Goal: Task Accomplishment & Management: Manage account settings

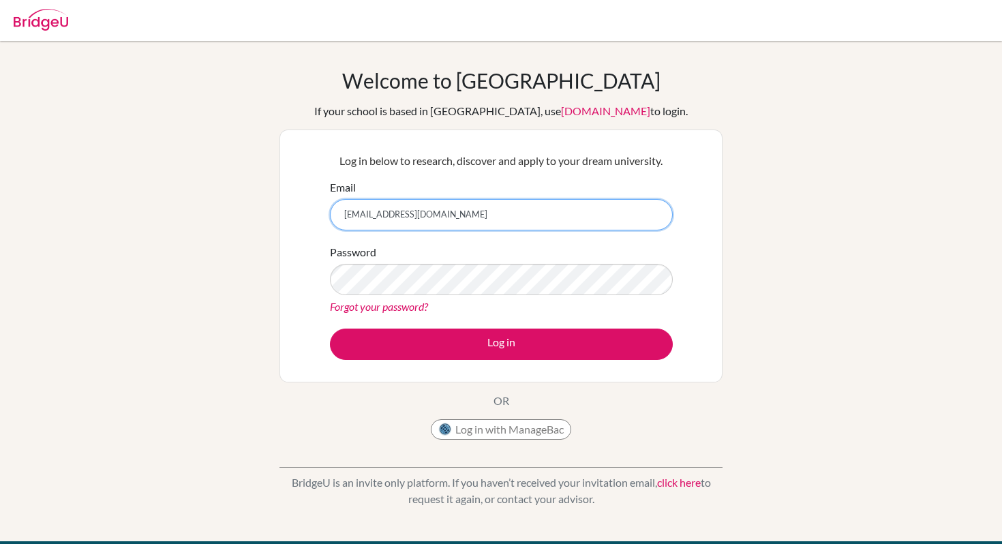
type input "[EMAIL_ADDRESS][DOMAIN_NAME]"
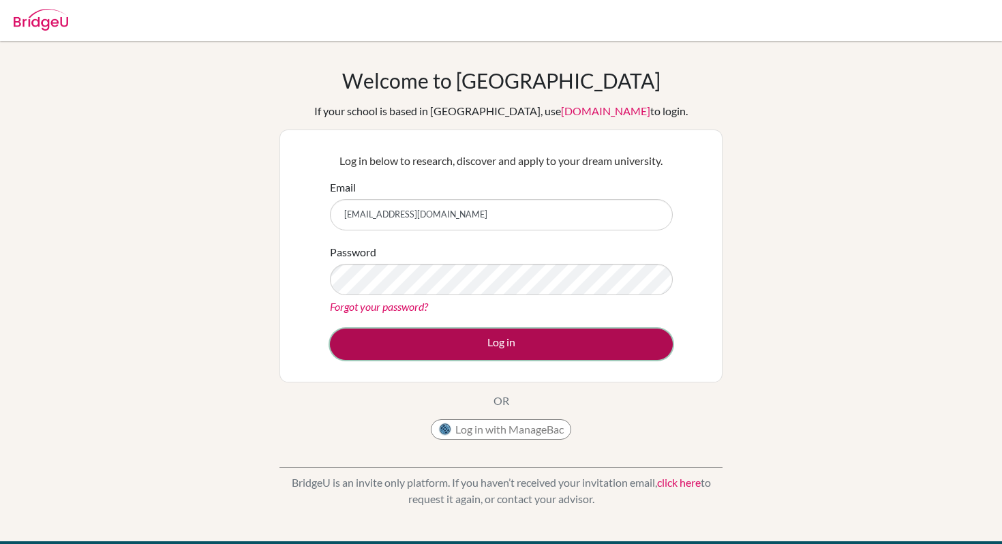
click at [441, 352] on button "Log in" at bounding box center [501, 344] width 343 height 31
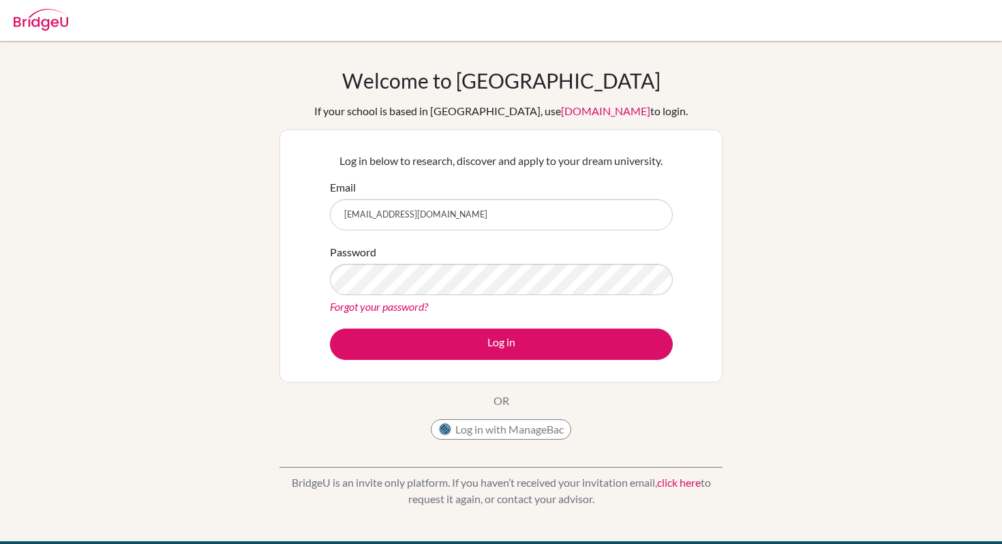
click at [32, 15] on img at bounding box center [41, 20] width 55 height 22
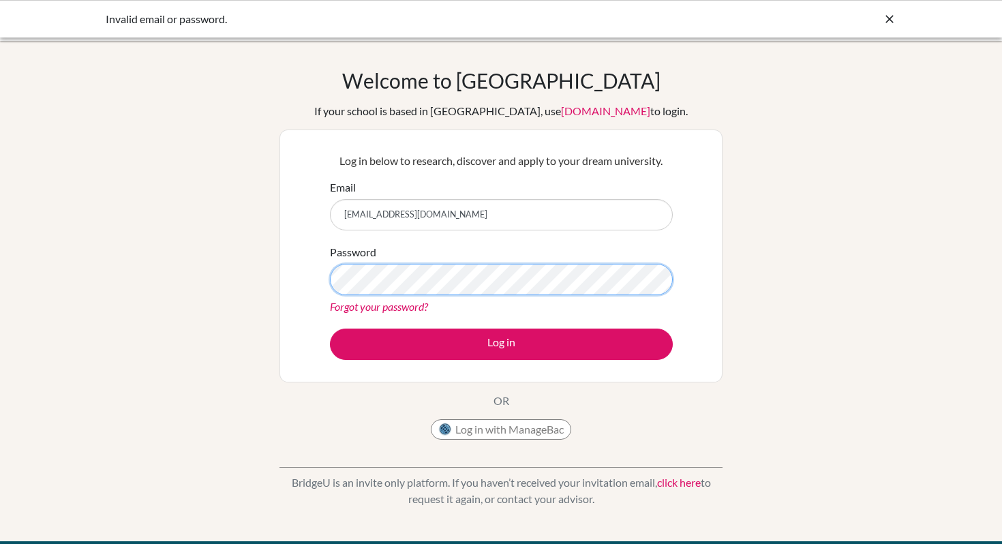
click at [330, 329] on button "Log in" at bounding box center [501, 344] width 343 height 31
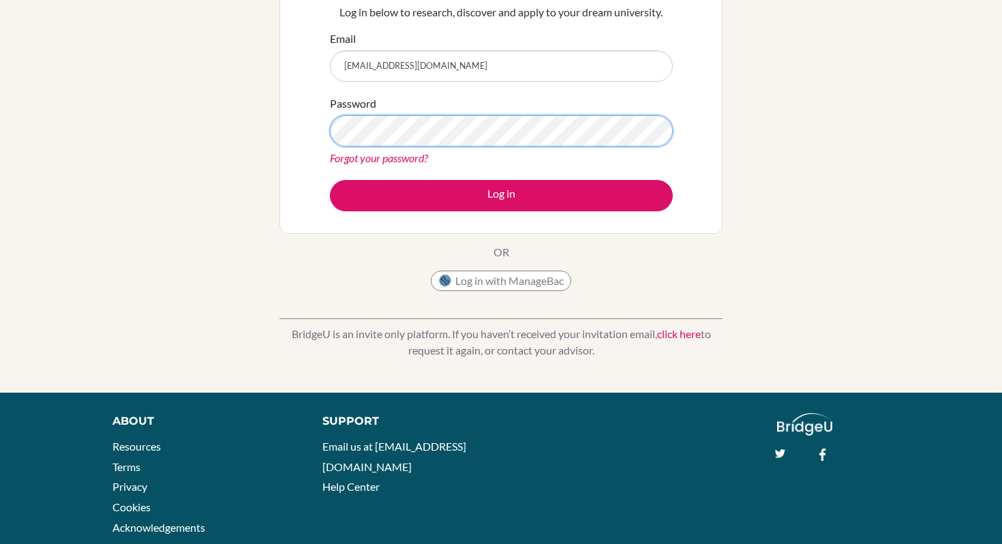
scroll to position [149, 0]
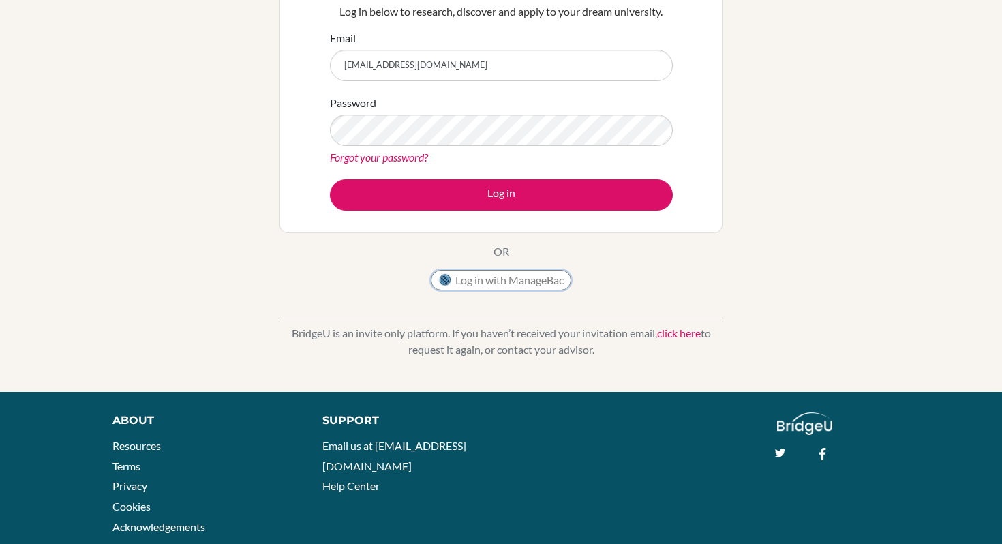
click at [526, 273] on button "Log in with ManageBac" at bounding box center [501, 280] width 140 height 20
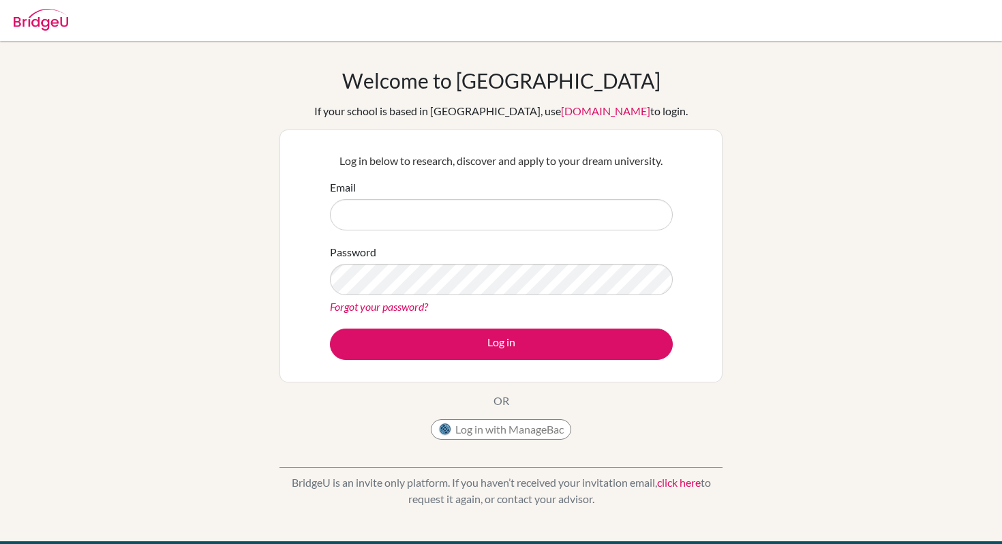
click at [49, 9] on img at bounding box center [41, 20] width 55 height 22
click at [27, 108] on div "Welcome to [GEOGRAPHIC_DATA] If your school is based in [GEOGRAPHIC_DATA], use …" at bounding box center [501, 291] width 1002 height 446
